Goal: Task Accomplishment & Management: Use online tool/utility

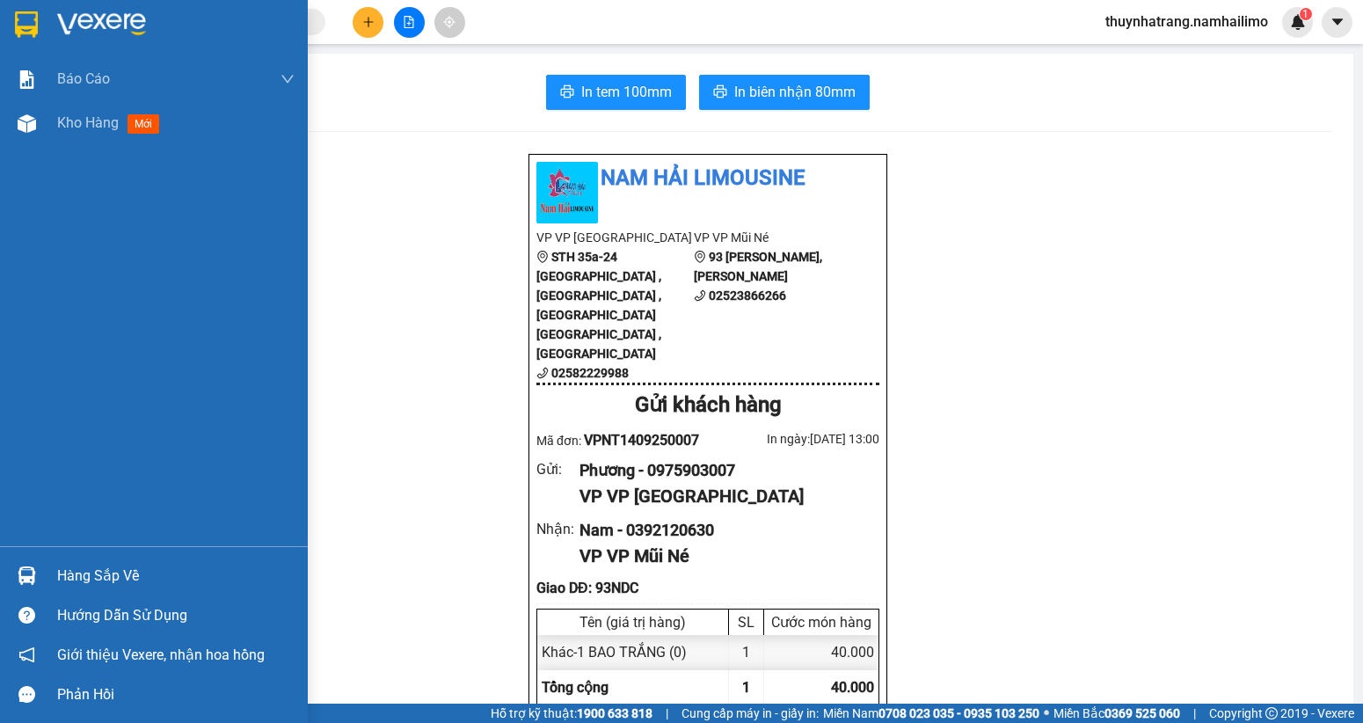
click at [139, 26] on img at bounding box center [101, 24] width 89 height 26
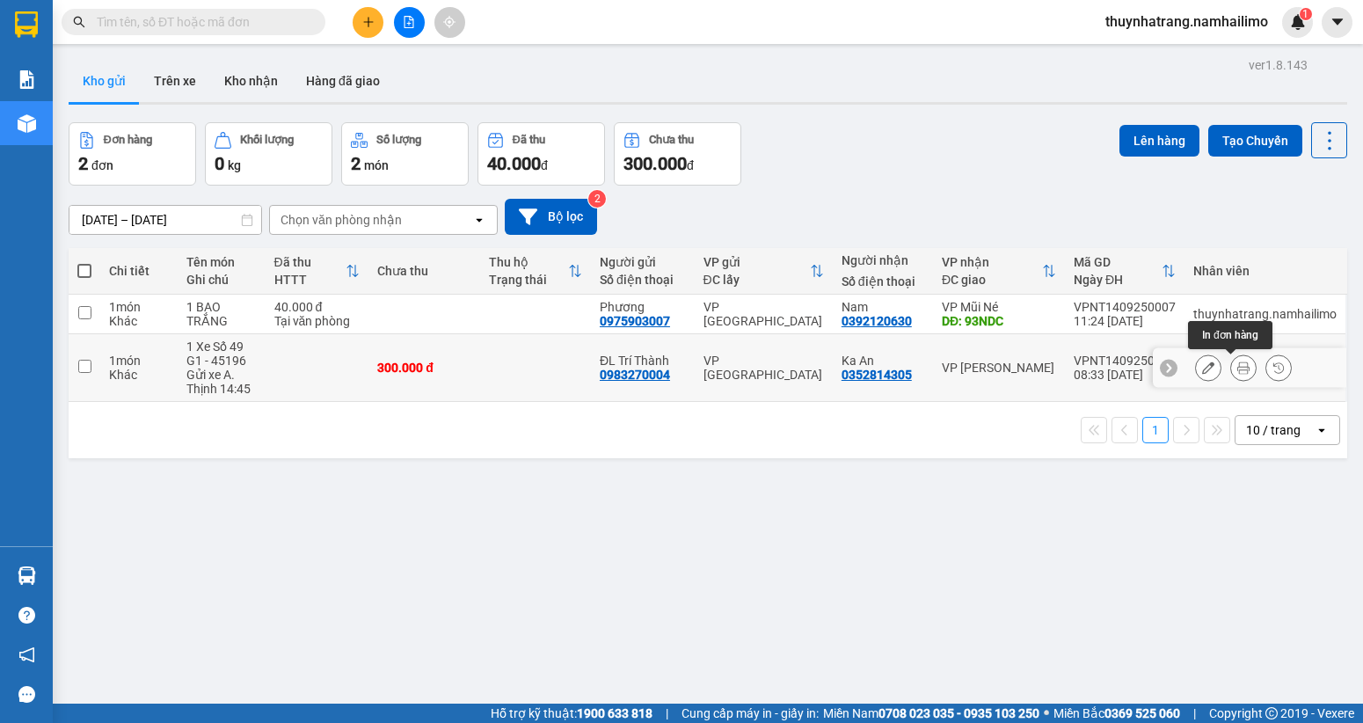
click at [1237, 372] on icon at bounding box center [1243, 367] width 12 height 12
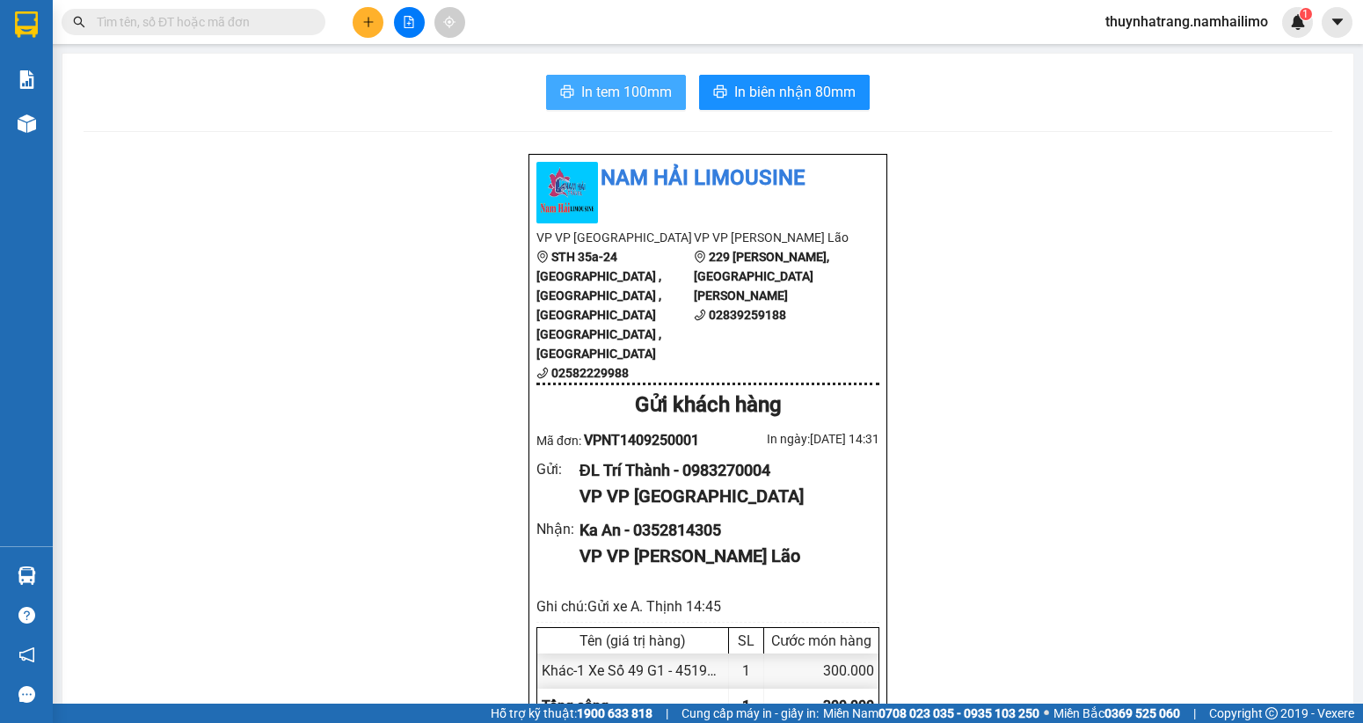
click at [650, 96] on span "In tem 100mm" at bounding box center [626, 92] width 91 height 22
